Goal: Task Accomplishment & Management: Use online tool/utility

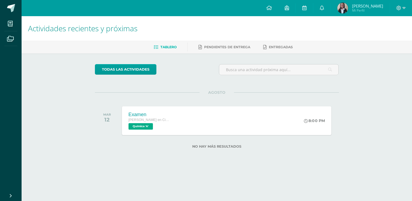
click at [176, 122] on div "Examen [PERSON_NAME] en Ciencias Biológicas [PERSON_NAME]. CCLL en Ciencias Bio…" at bounding box center [227, 120] width 210 height 29
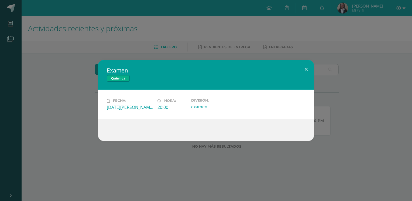
click at [196, 23] on div "Examen Química Fecha: Martes 12 de Agosto Hora: 20:00 División: examen" at bounding box center [206, 100] width 412 height 201
